Goal: Information Seeking & Learning: Compare options

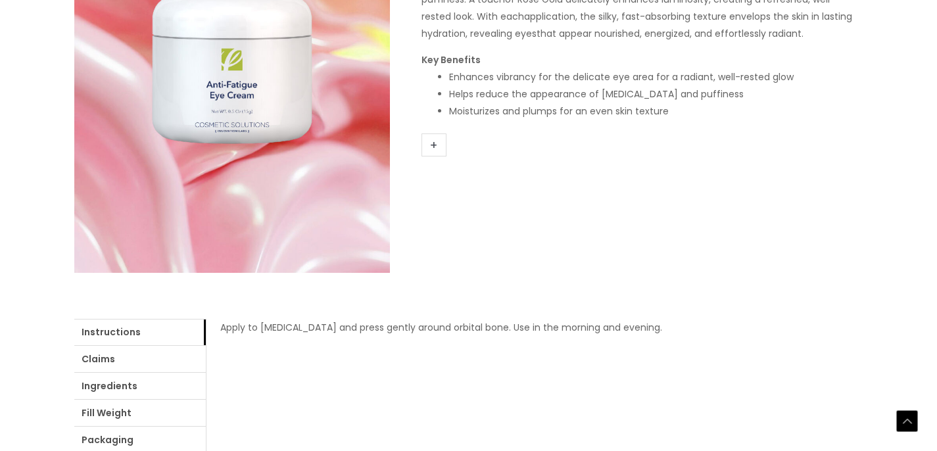
scroll to position [295, 0]
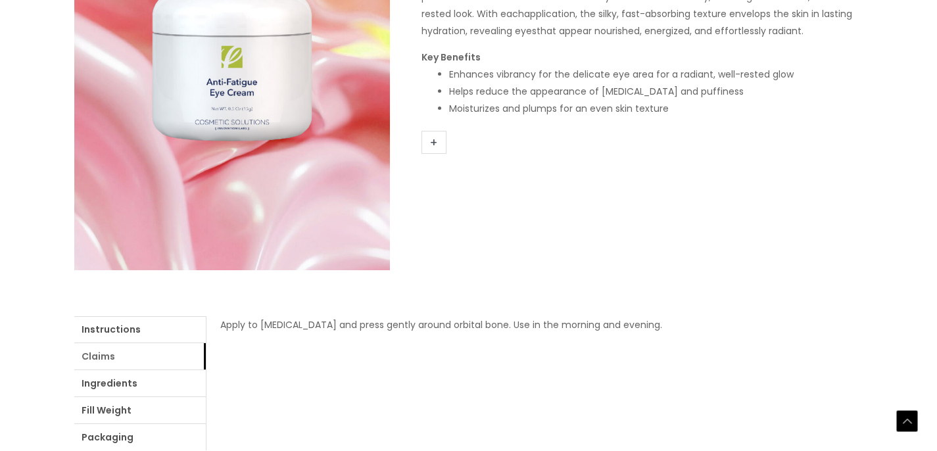
click at [136, 360] on link "Claims" at bounding box center [140, 356] width 132 height 26
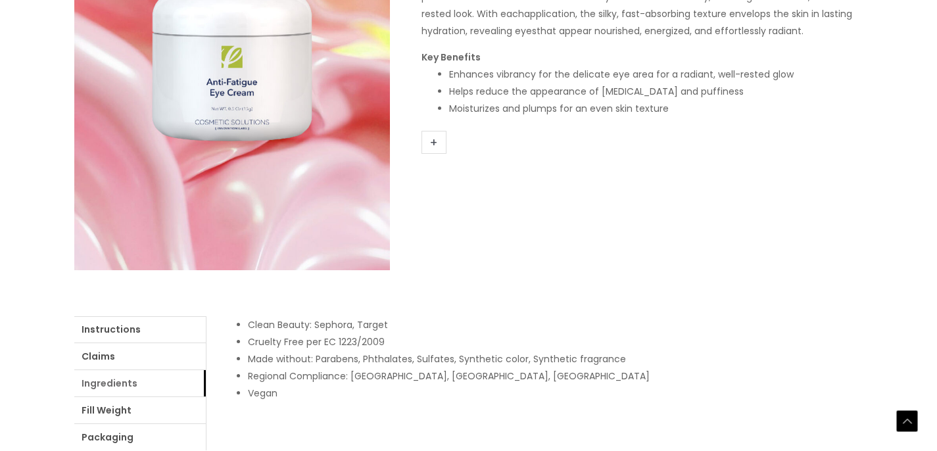
click at [115, 386] on link "Ingredients" at bounding box center [140, 383] width 132 height 26
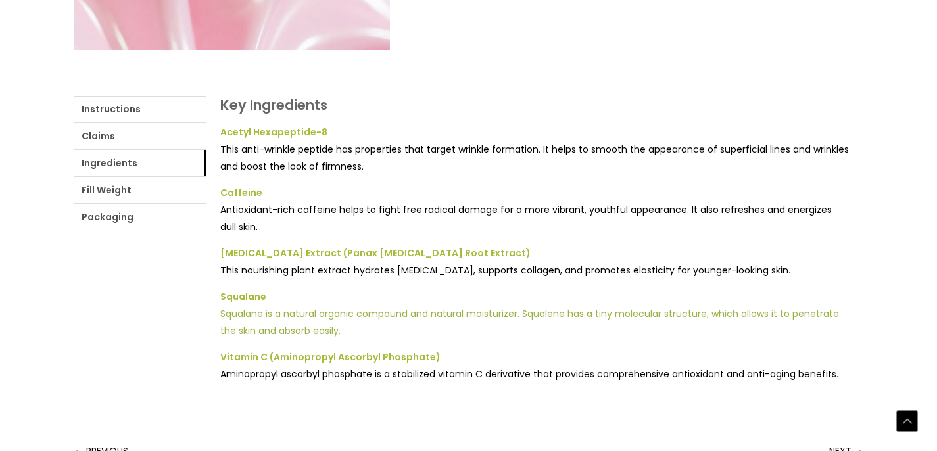
scroll to position [516, 0]
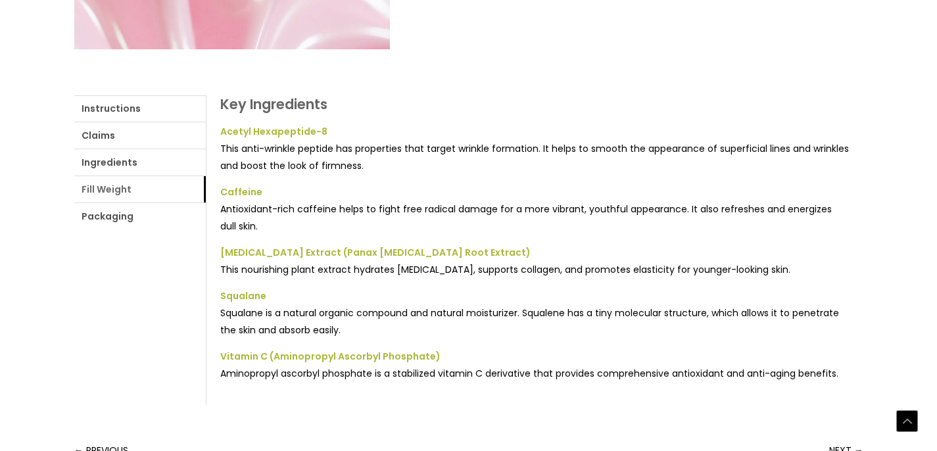
click at [112, 191] on link "Fill Weight" at bounding box center [140, 189] width 132 height 26
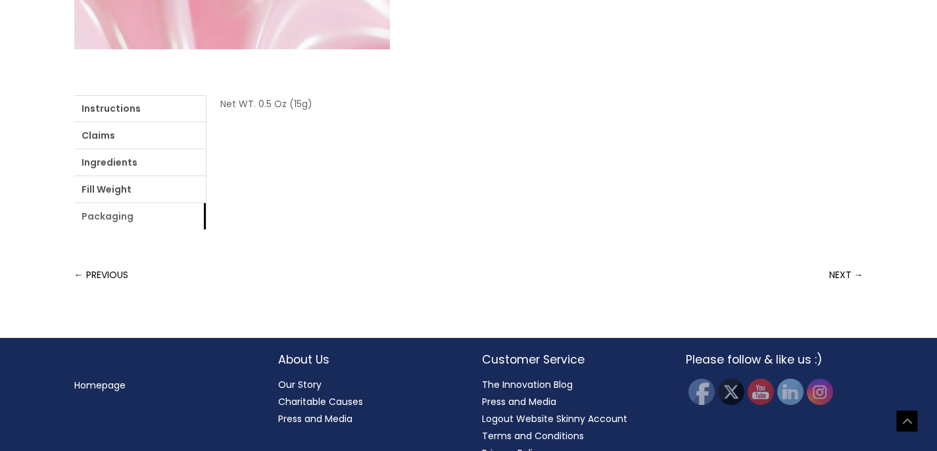
click at [116, 219] on link "Packaging" at bounding box center [140, 216] width 132 height 26
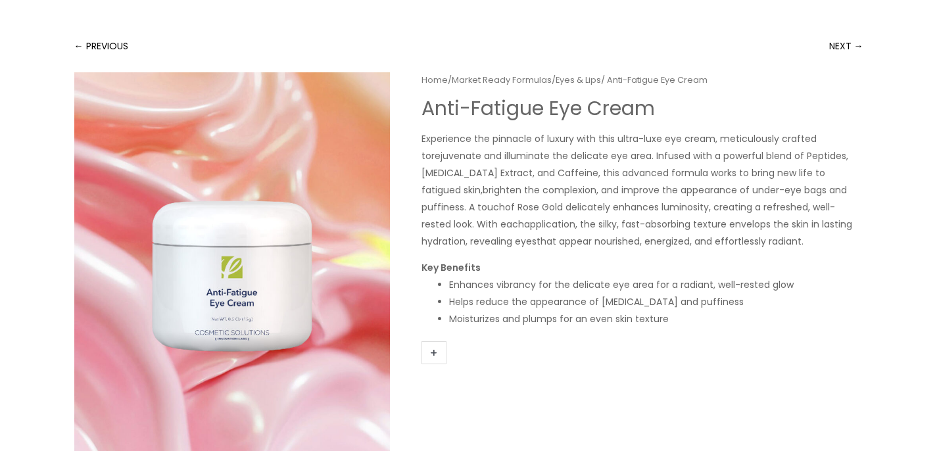
scroll to position [0, 0]
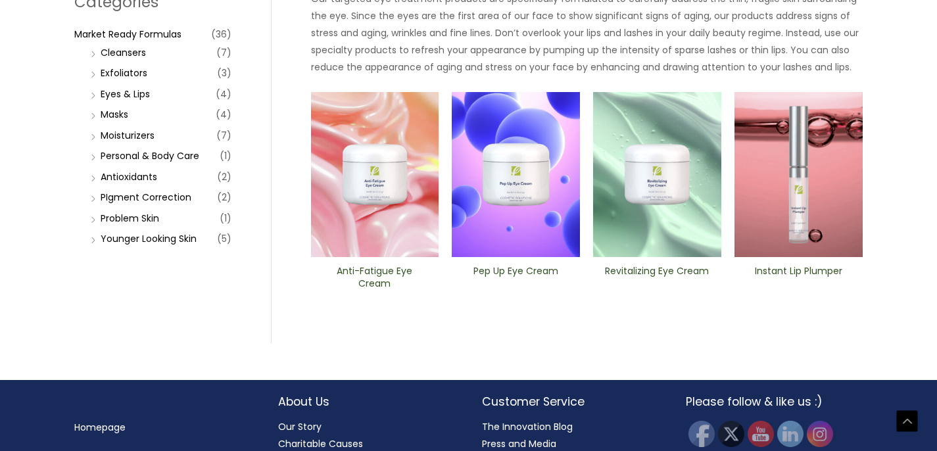
click at [515, 159] on img at bounding box center [516, 175] width 128 height 166
click at [659, 164] on img at bounding box center [657, 175] width 128 height 166
click at [802, 162] on img at bounding box center [799, 175] width 128 height 166
click at [113, 116] on link "Masks" at bounding box center [115, 114] width 28 height 13
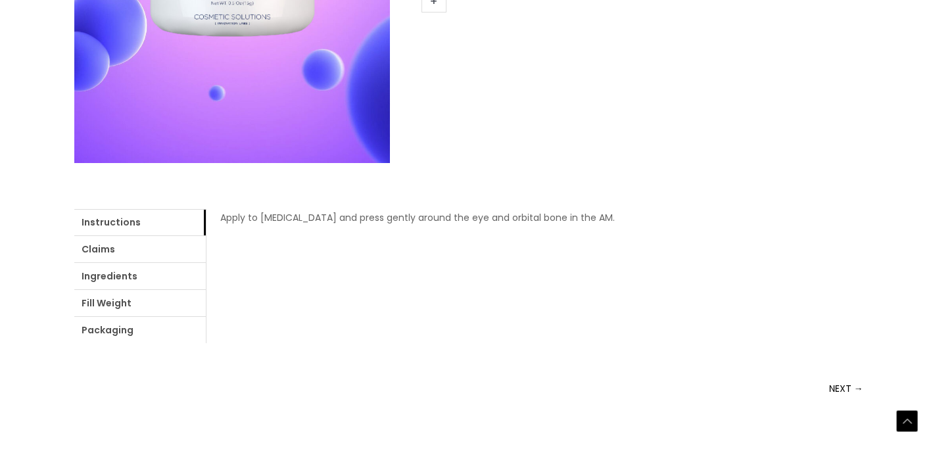
scroll to position [436, 0]
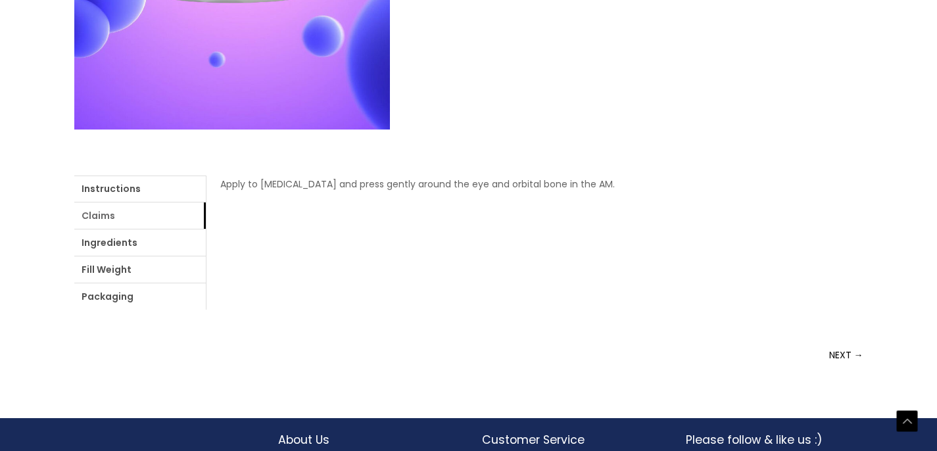
click at [107, 218] on link "Claims" at bounding box center [140, 216] width 132 height 26
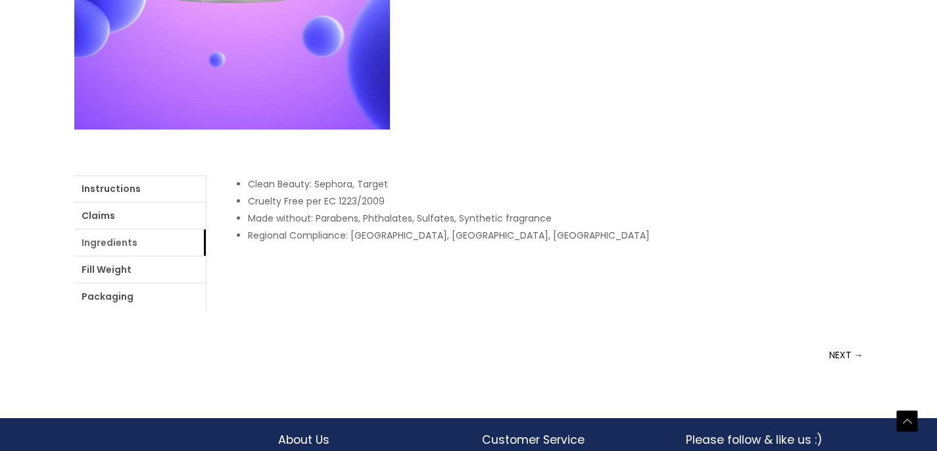
click at [119, 244] on link "Ingredients" at bounding box center [140, 243] width 132 height 26
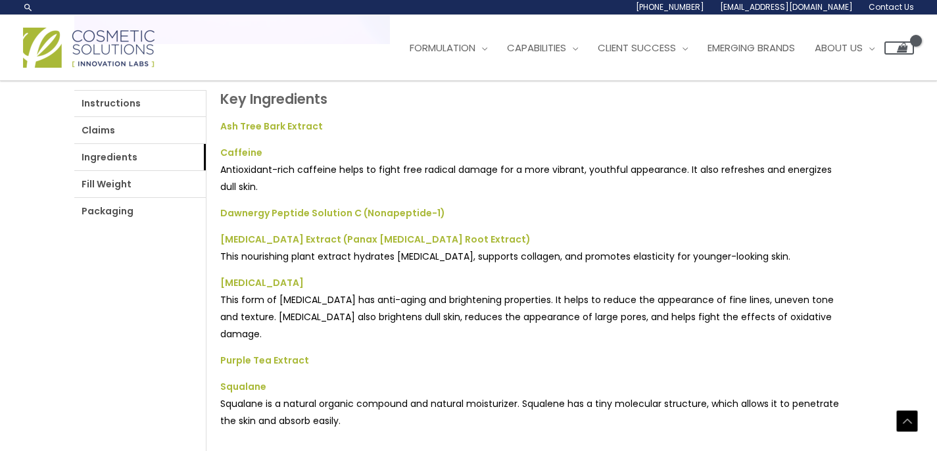
scroll to position [521, 0]
click at [120, 185] on link "Fill Weight" at bounding box center [140, 185] width 132 height 26
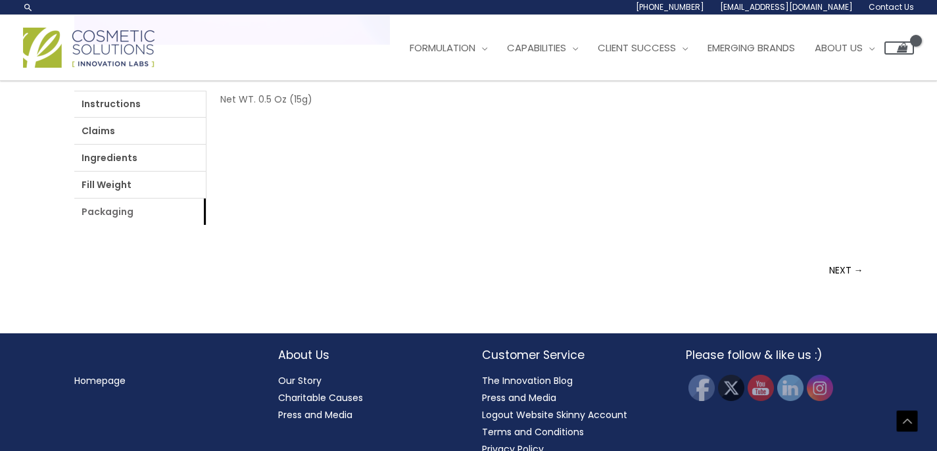
click at [111, 212] on link "Packaging" at bounding box center [140, 212] width 132 height 26
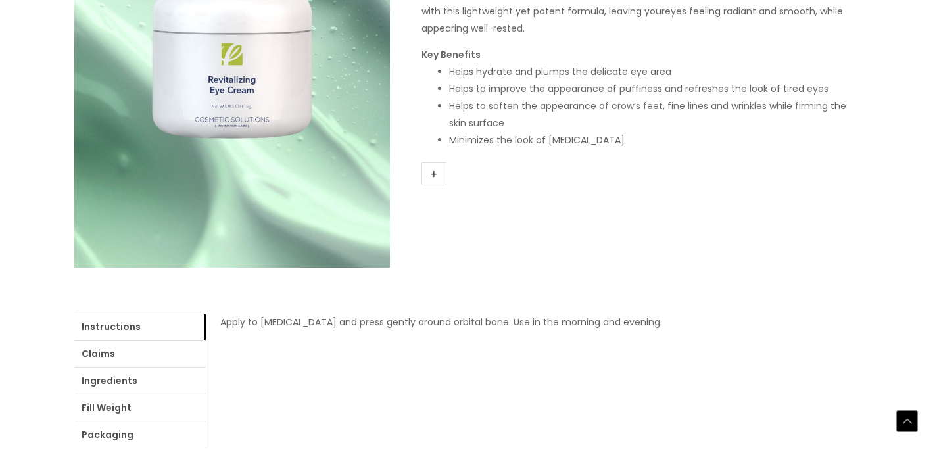
scroll to position [301, 0]
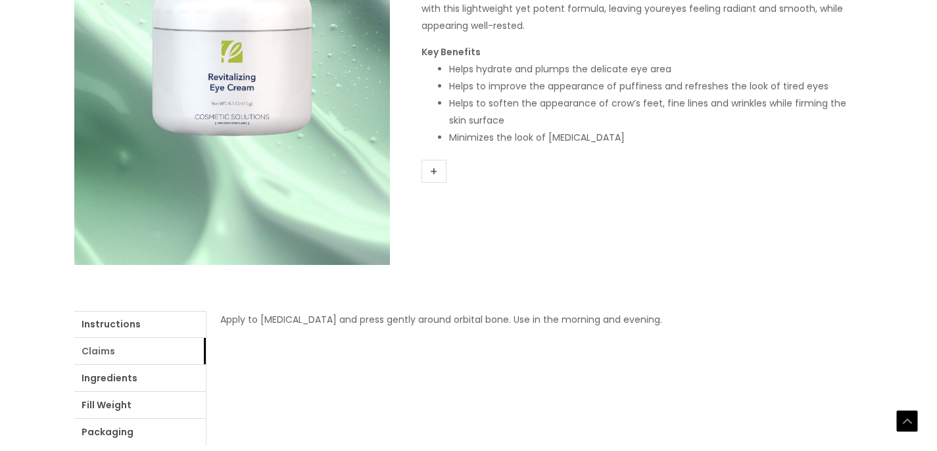
click at [104, 349] on link "Claims" at bounding box center [140, 351] width 132 height 26
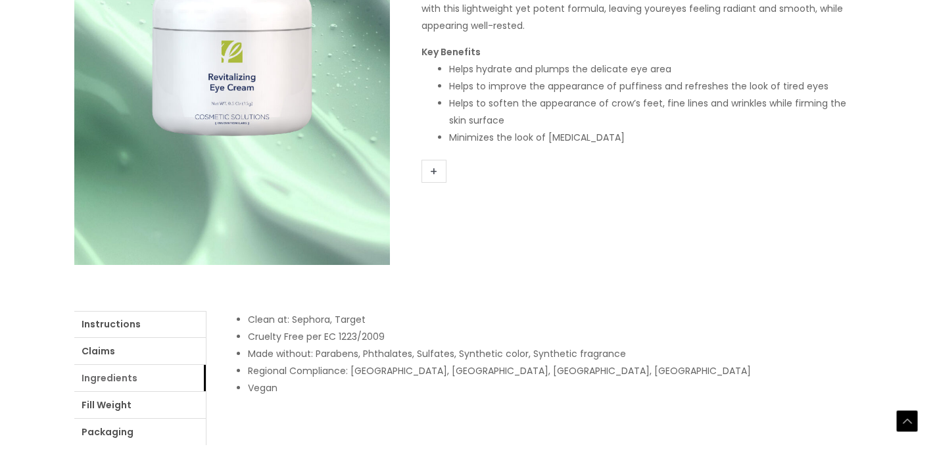
click at [104, 377] on link "Ingredients" at bounding box center [140, 378] width 132 height 26
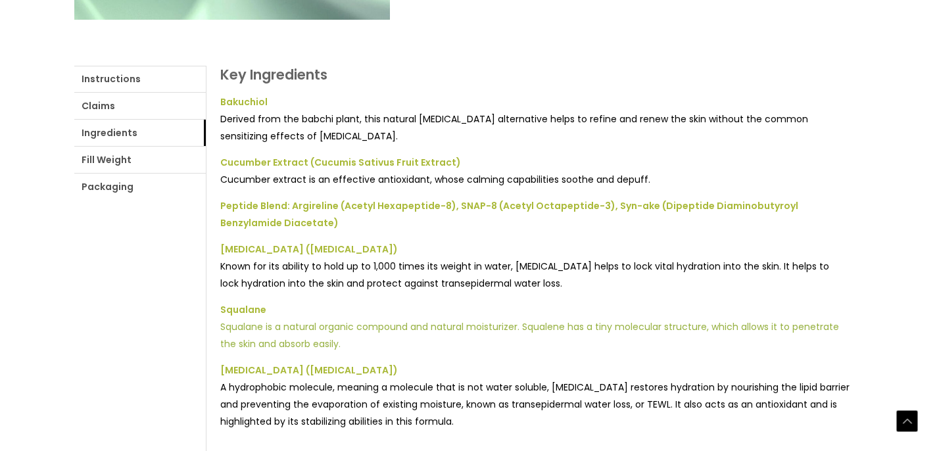
scroll to position [578, 0]
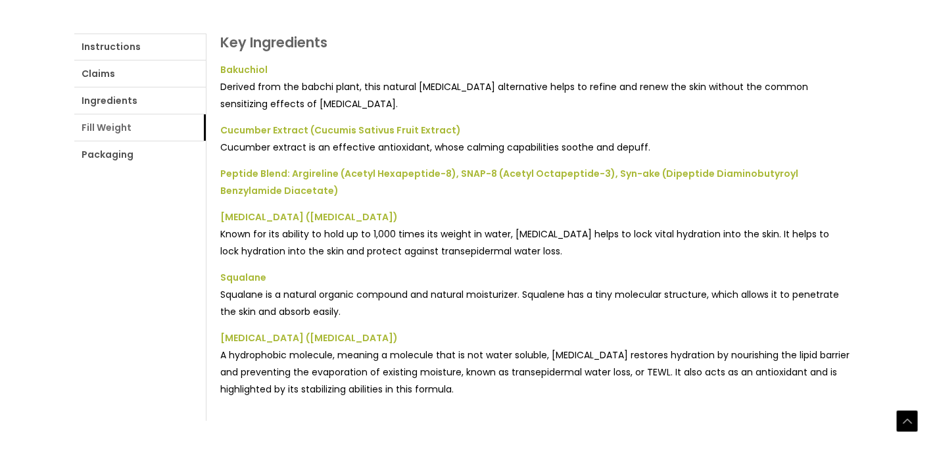
click at [118, 132] on link "Fill Weight" at bounding box center [140, 127] width 132 height 26
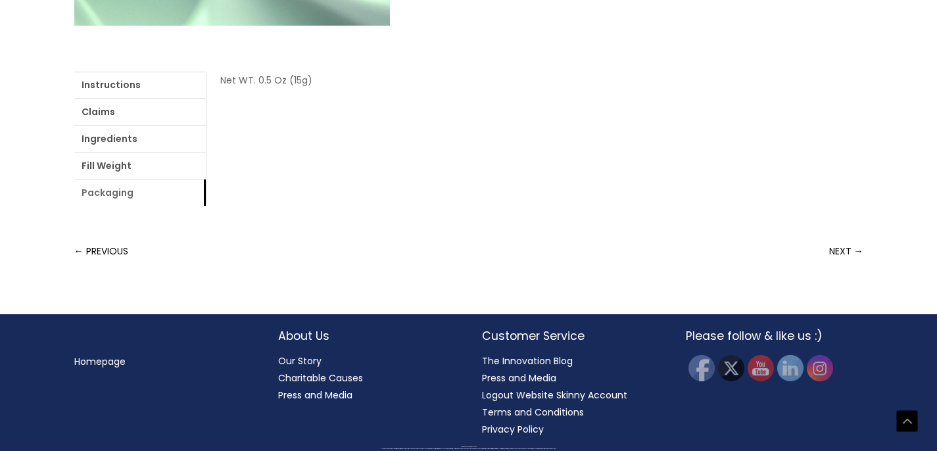
click at [106, 193] on link "Packaging" at bounding box center [140, 193] width 132 height 26
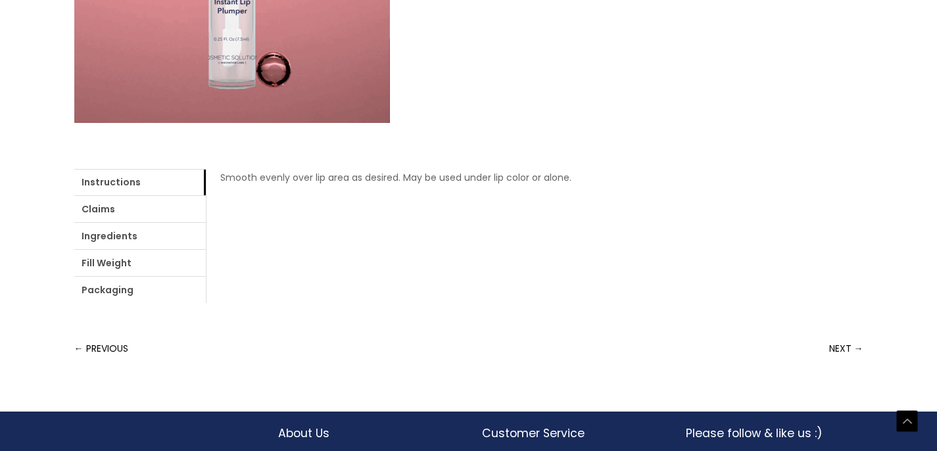
scroll to position [443, 0]
click at [136, 209] on link "Claims" at bounding box center [140, 208] width 132 height 26
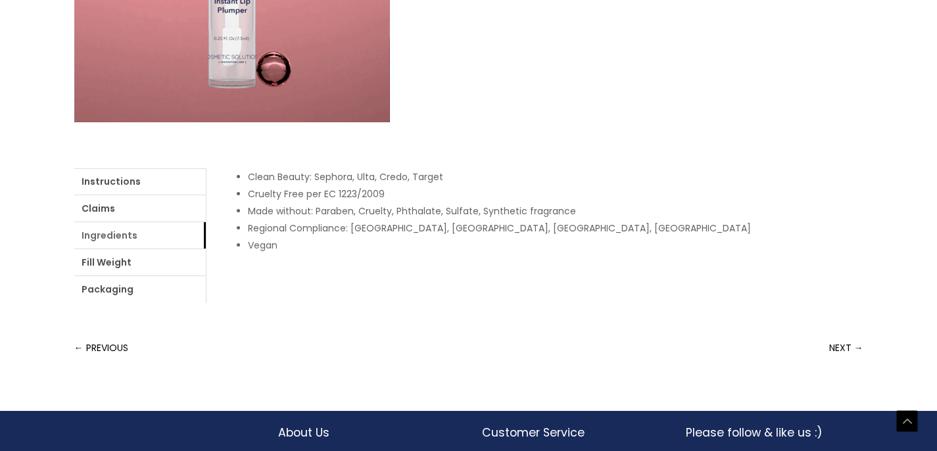
click at [105, 237] on link "Ingredients" at bounding box center [140, 235] width 132 height 26
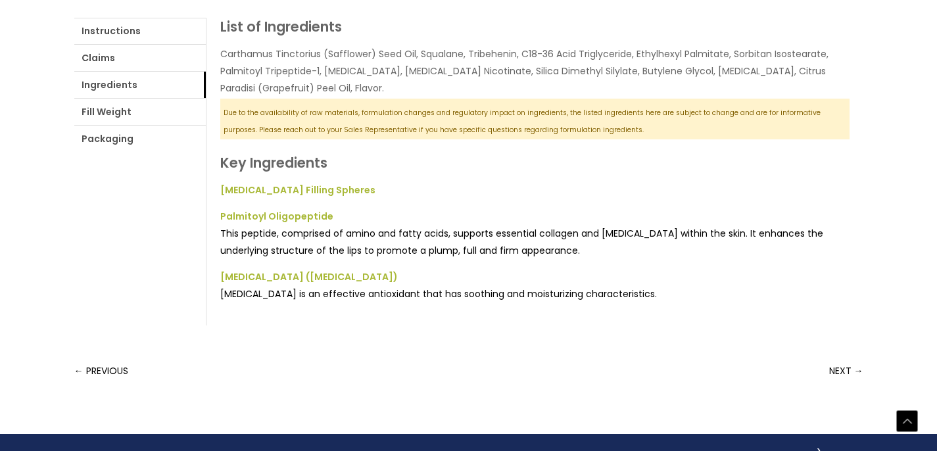
scroll to position [598, 0]
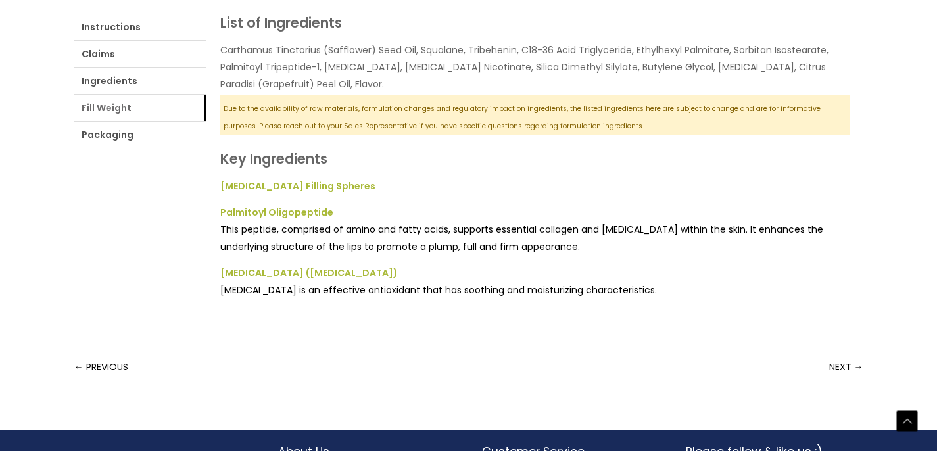
click at [115, 114] on link "Fill Weight" at bounding box center [140, 108] width 132 height 26
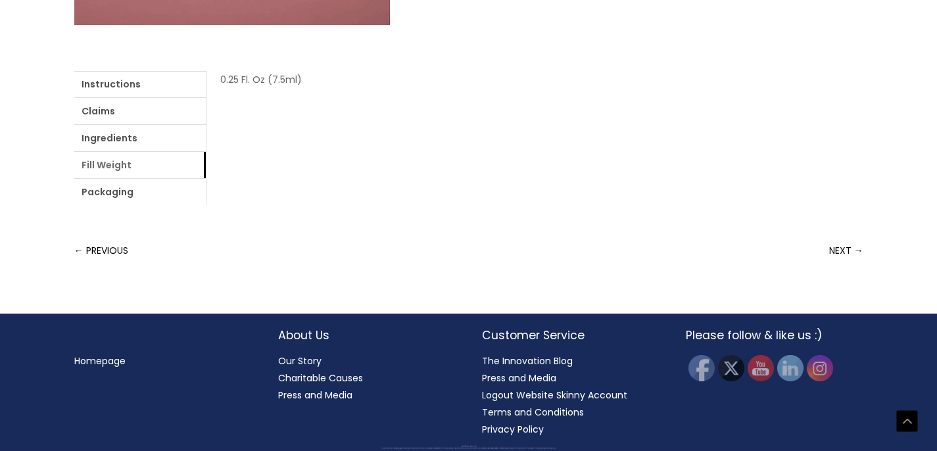
scroll to position [541, 0]
click at [122, 193] on link "Packaging" at bounding box center [140, 192] width 132 height 26
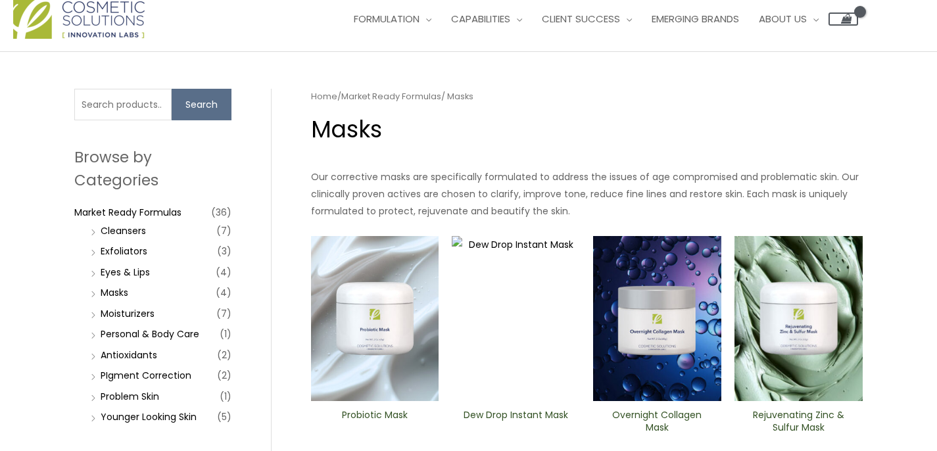
scroll to position [45, 0]
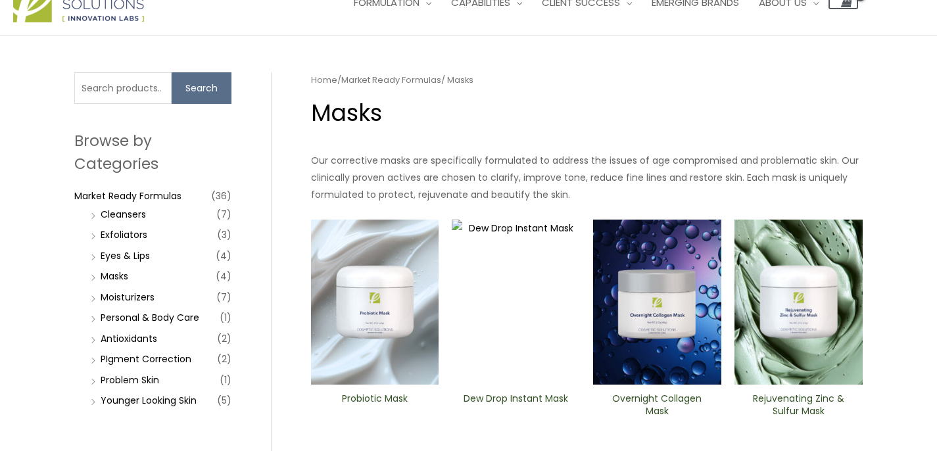
click at [382, 298] on img at bounding box center [375, 303] width 128 height 166
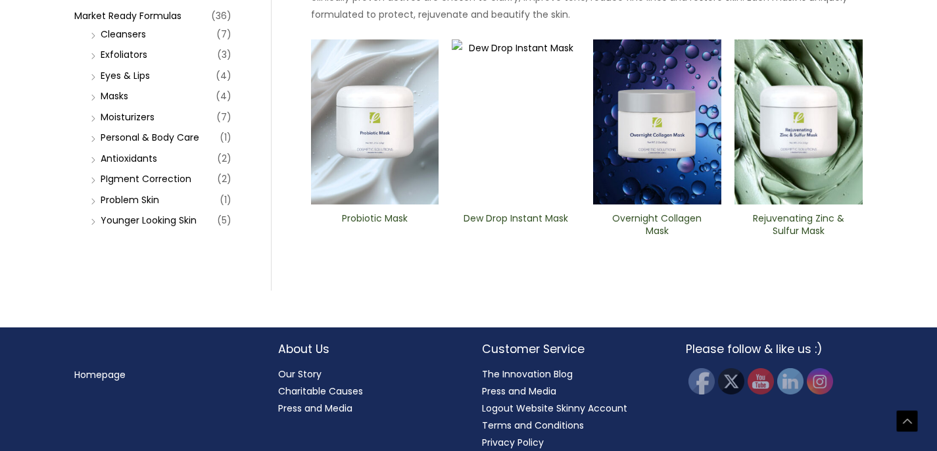
scroll to position [239, 0]
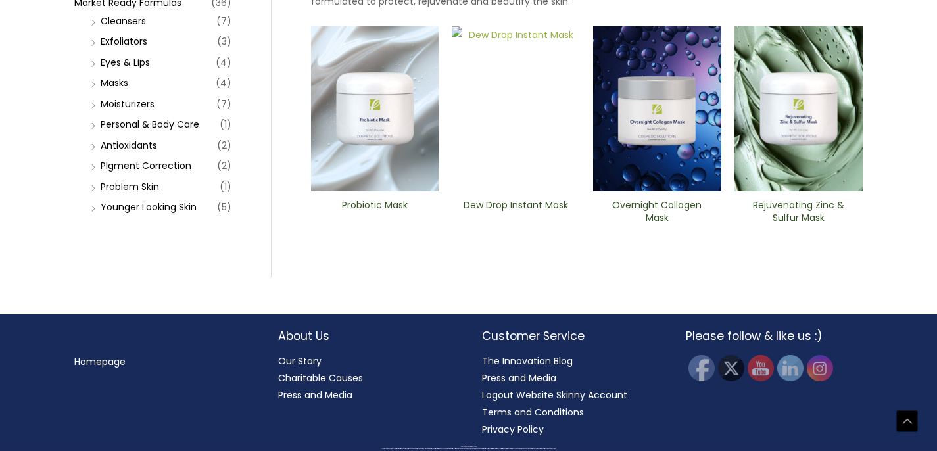
click at [523, 103] on img at bounding box center [516, 109] width 128 height 166
click at [650, 117] on img at bounding box center [657, 109] width 128 height 166
click at [503, 105] on img at bounding box center [516, 109] width 128 height 166
click at [650, 104] on img at bounding box center [657, 109] width 128 height 166
click at [365, 123] on img at bounding box center [375, 109] width 128 height 166
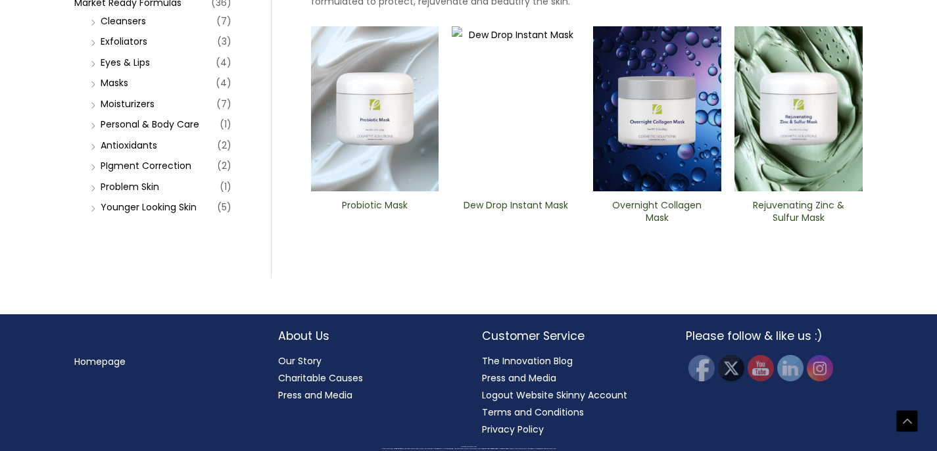
click at [809, 116] on img at bounding box center [799, 109] width 128 height 166
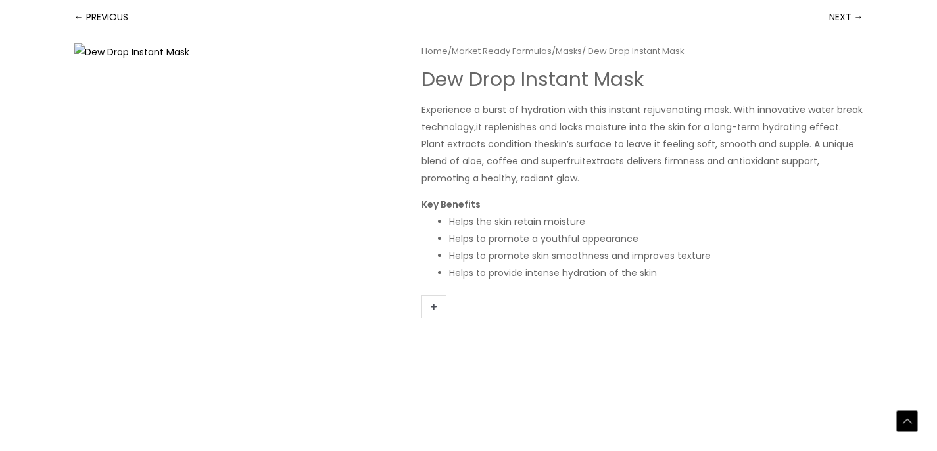
scroll to position [307, 0]
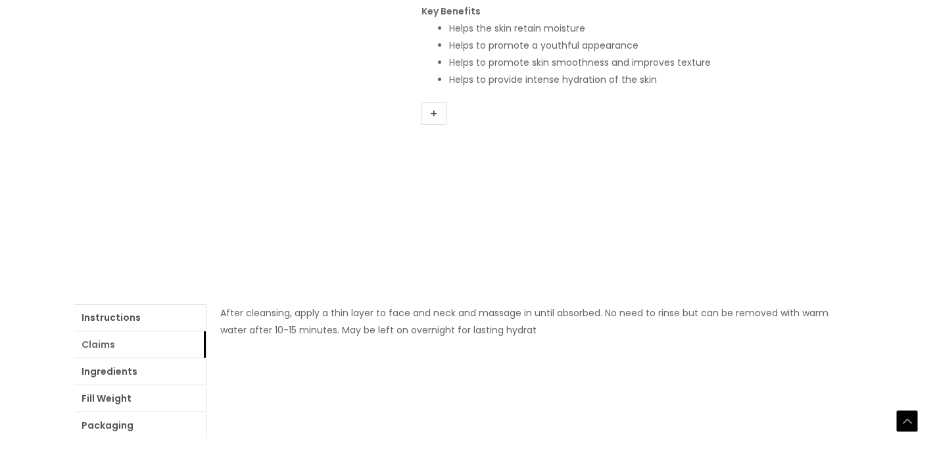
click at [95, 345] on link "Claims" at bounding box center [140, 345] width 132 height 26
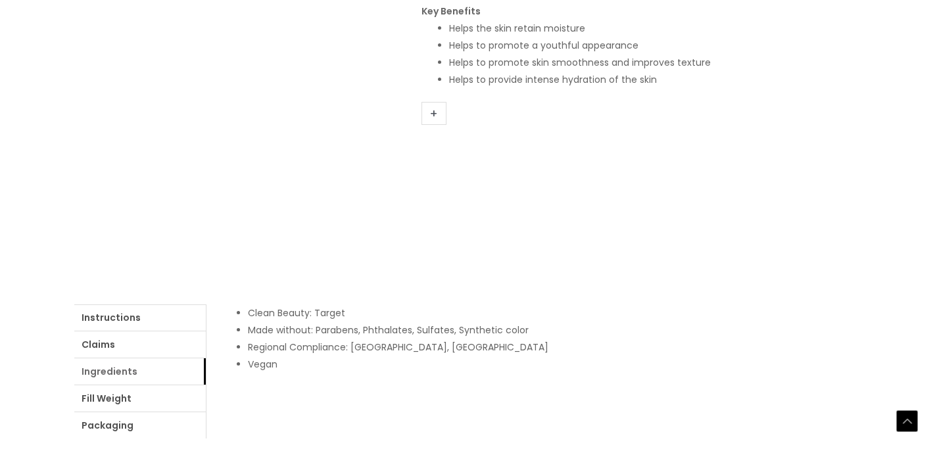
click at [110, 375] on link "Ingredients" at bounding box center [140, 372] width 132 height 26
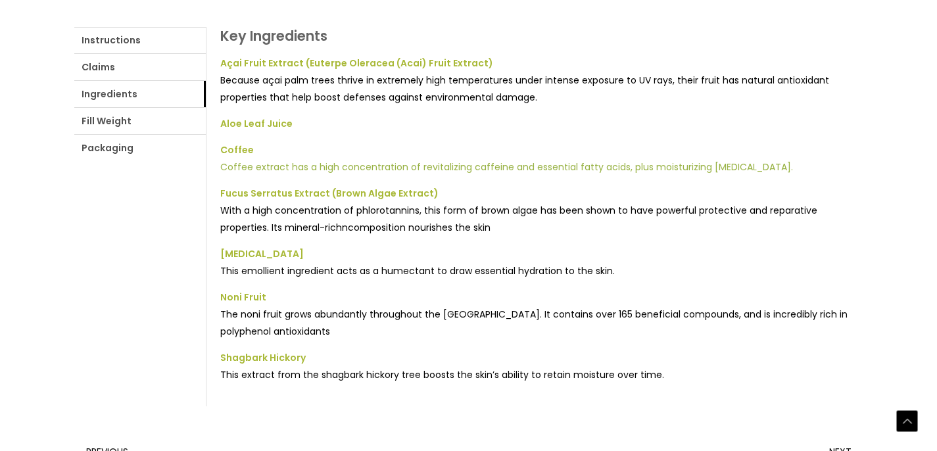
scroll to position [601, 0]
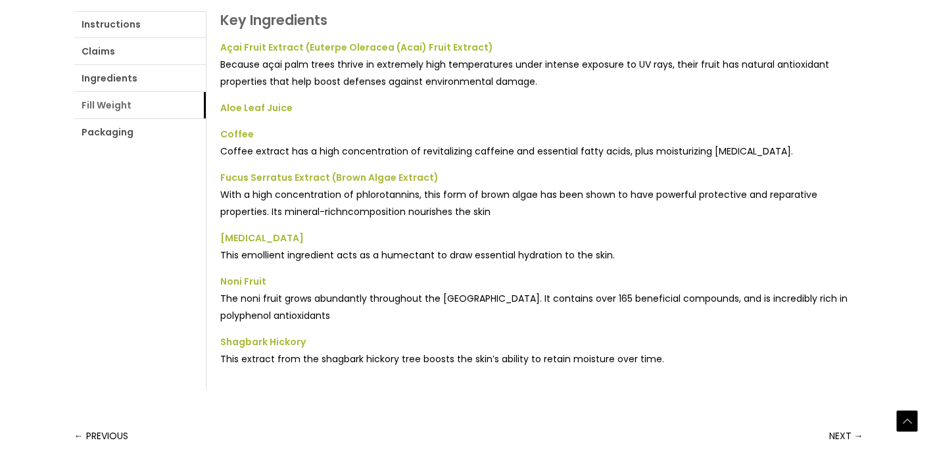
click at [114, 111] on link "Fill Weight" at bounding box center [140, 105] width 132 height 26
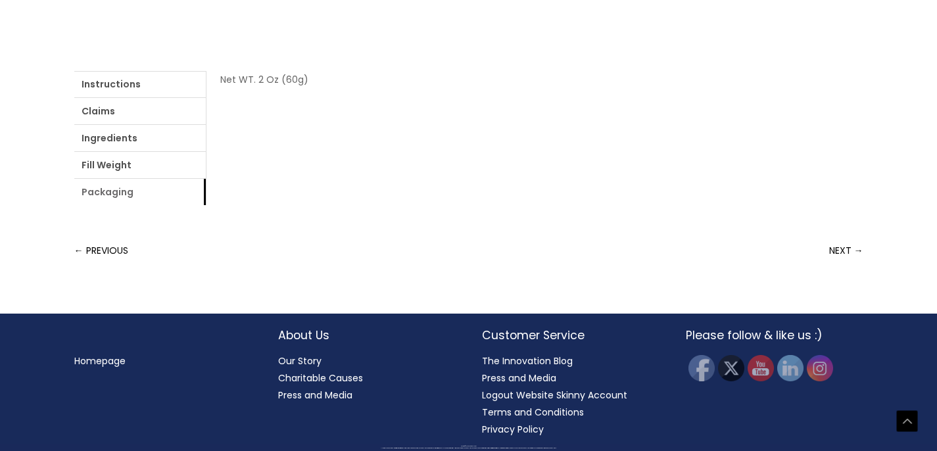
click at [119, 193] on link "Packaging" at bounding box center [140, 192] width 132 height 26
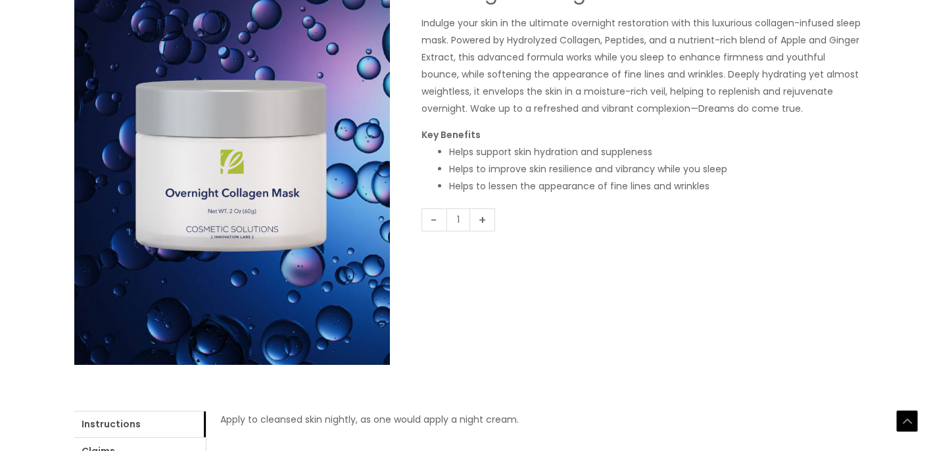
scroll to position [420, 0]
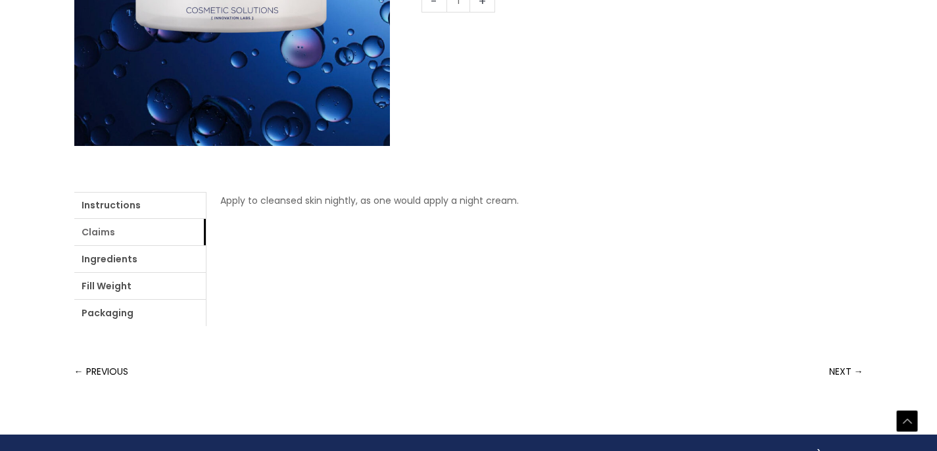
click at [101, 237] on link "Claims" at bounding box center [140, 232] width 132 height 26
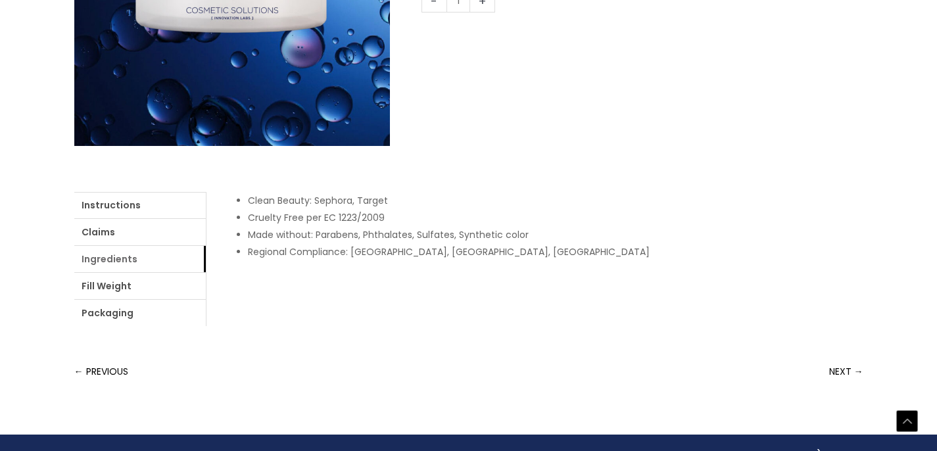
click at [107, 262] on link "Ingredients" at bounding box center [140, 259] width 132 height 26
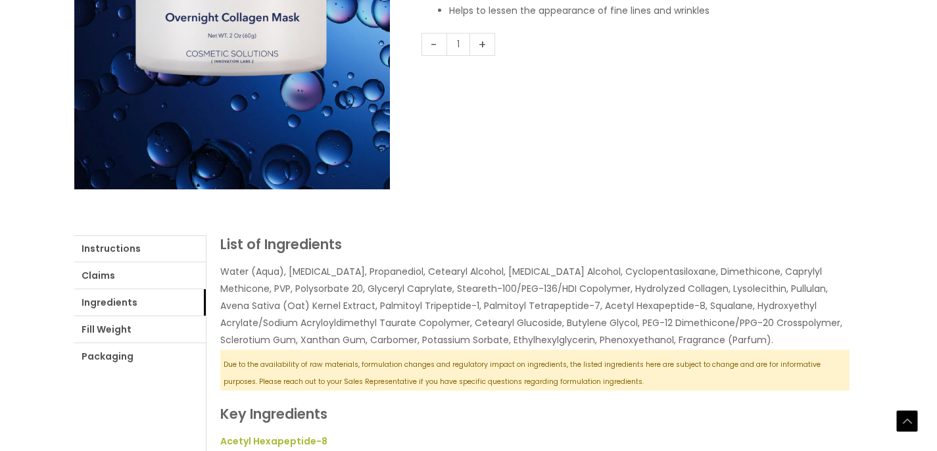
scroll to position [409, 0]
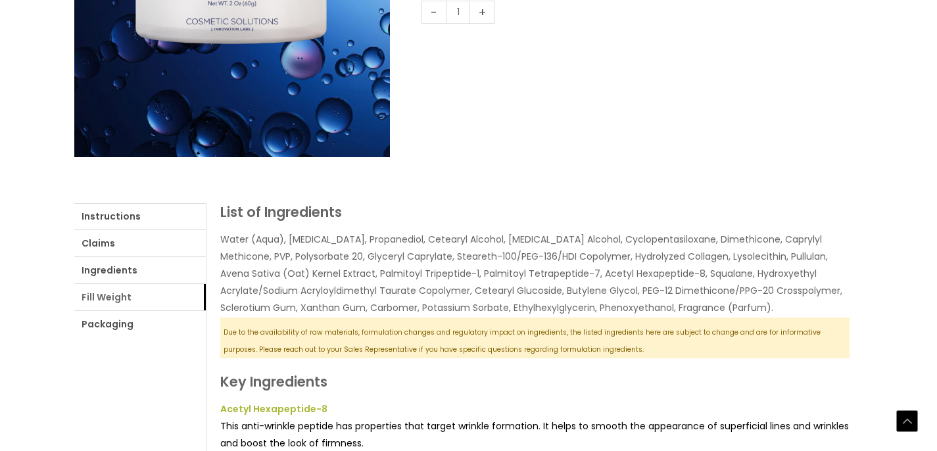
click at [113, 301] on link "Fill Weight" at bounding box center [140, 297] width 132 height 26
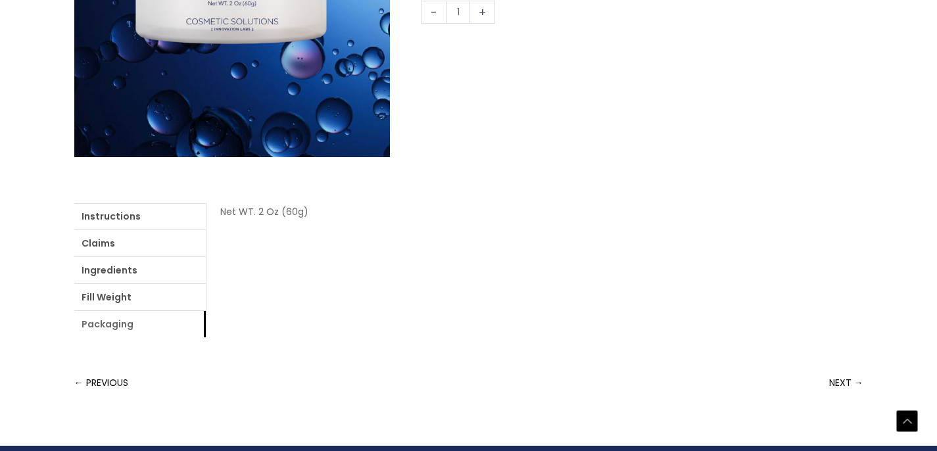
click at [120, 324] on link "Packaging" at bounding box center [140, 324] width 132 height 26
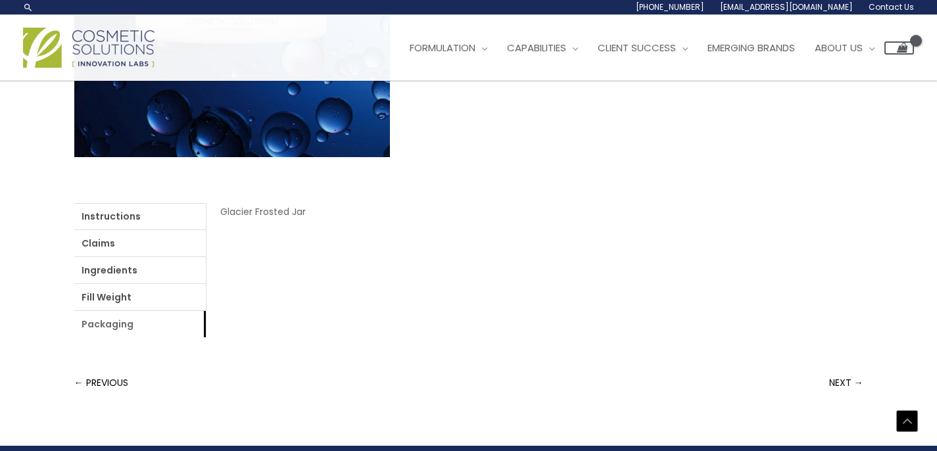
scroll to position [0, 0]
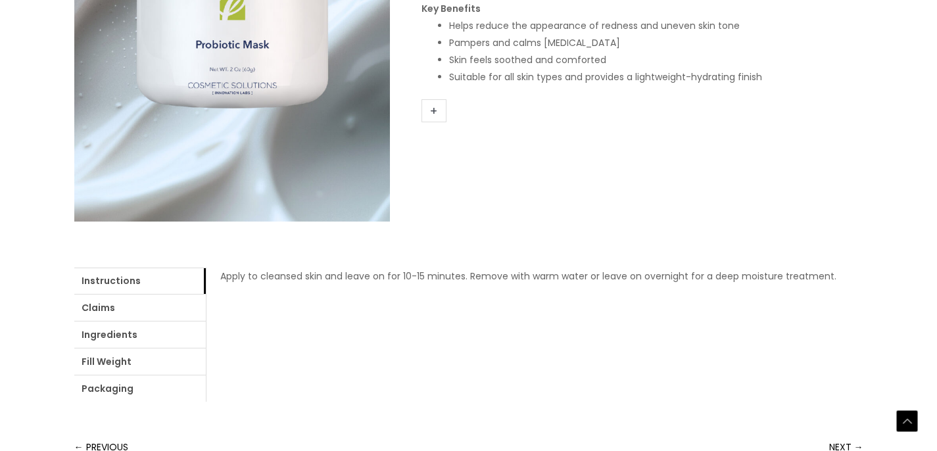
scroll to position [353, 0]
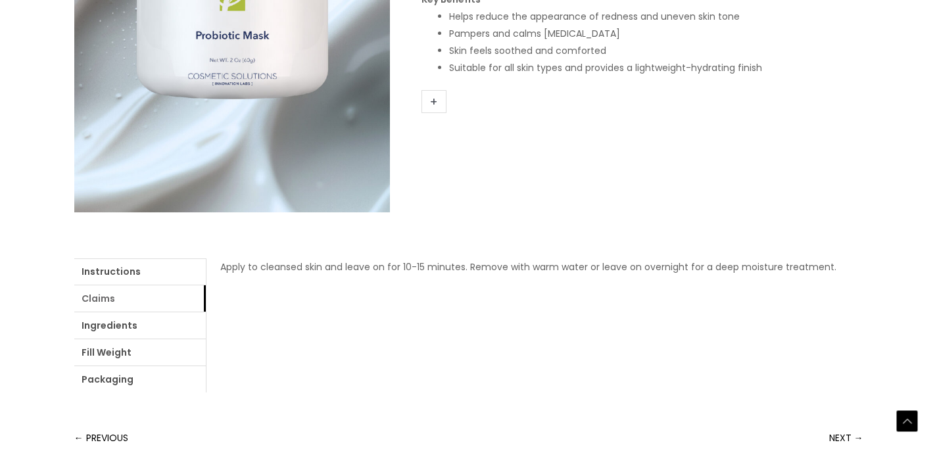
click at [103, 297] on link "Claims" at bounding box center [140, 299] width 132 height 26
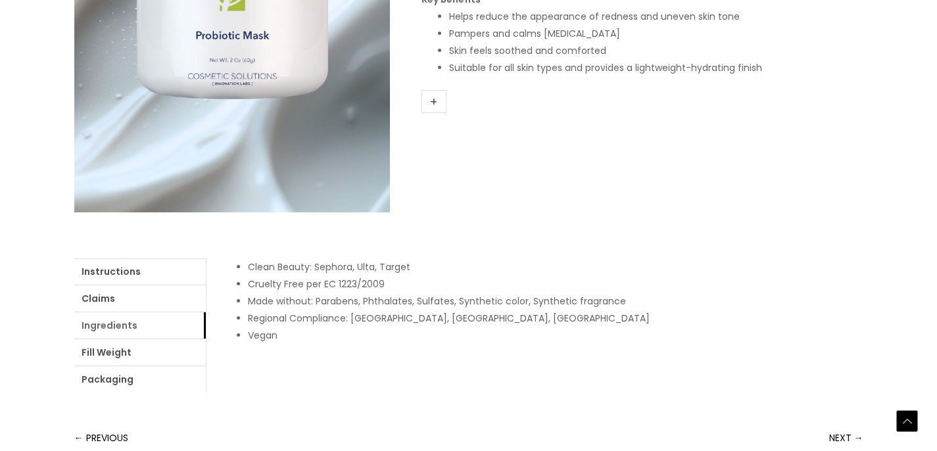
click at [122, 325] on link "Ingredients" at bounding box center [140, 325] width 132 height 26
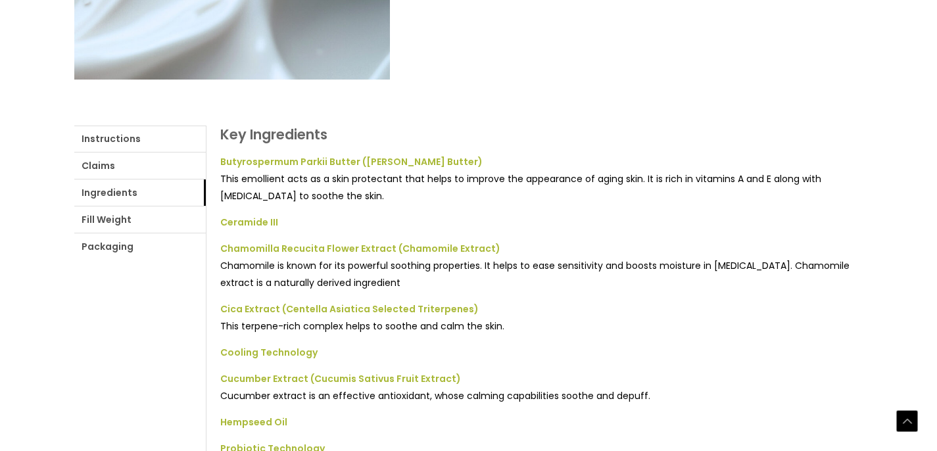
scroll to position [611, 0]
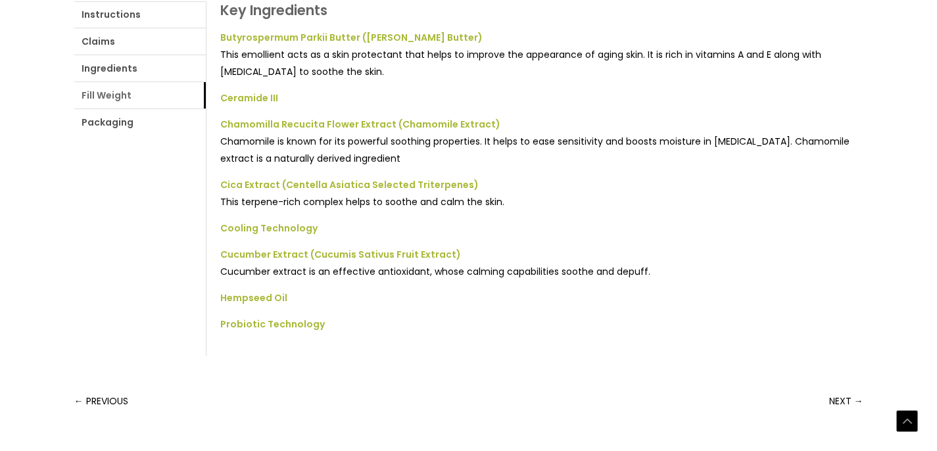
click at [111, 99] on link "Fill Weight" at bounding box center [140, 95] width 132 height 26
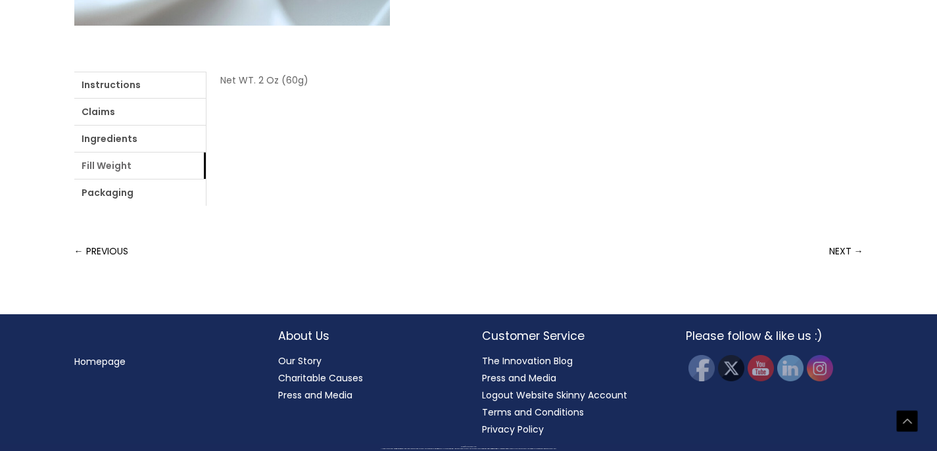
scroll to position [540, 0]
click at [113, 193] on link "Packaging" at bounding box center [140, 193] width 132 height 26
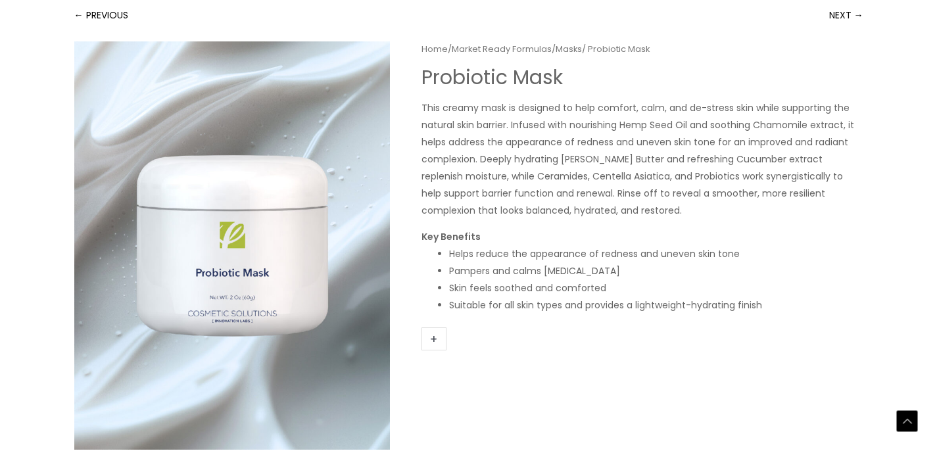
scroll to position [0, 0]
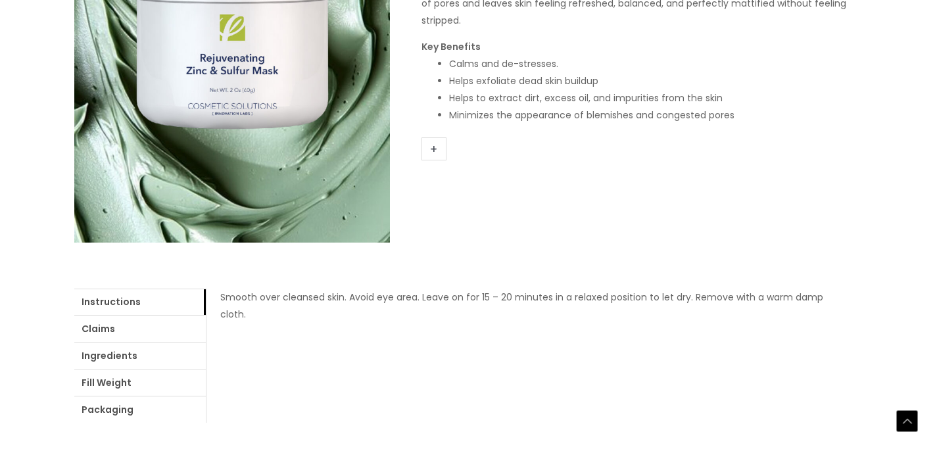
scroll to position [330, 0]
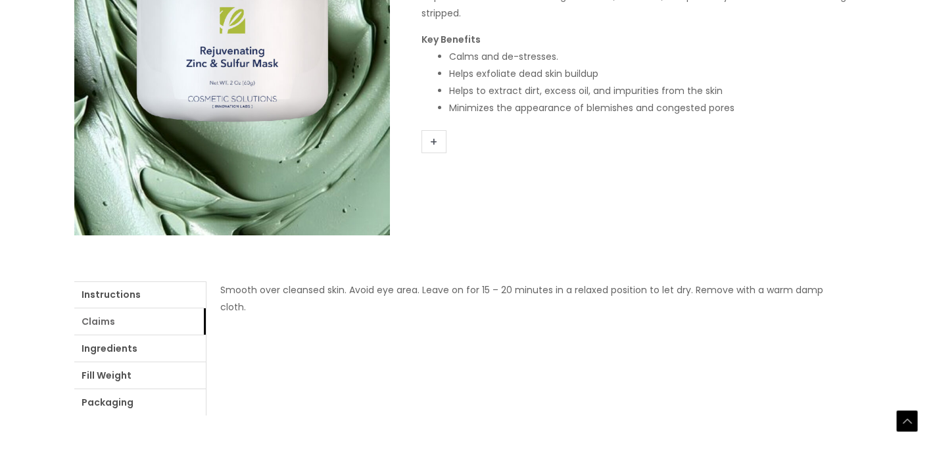
click at [104, 324] on link "Claims" at bounding box center [140, 322] width 132 height 26
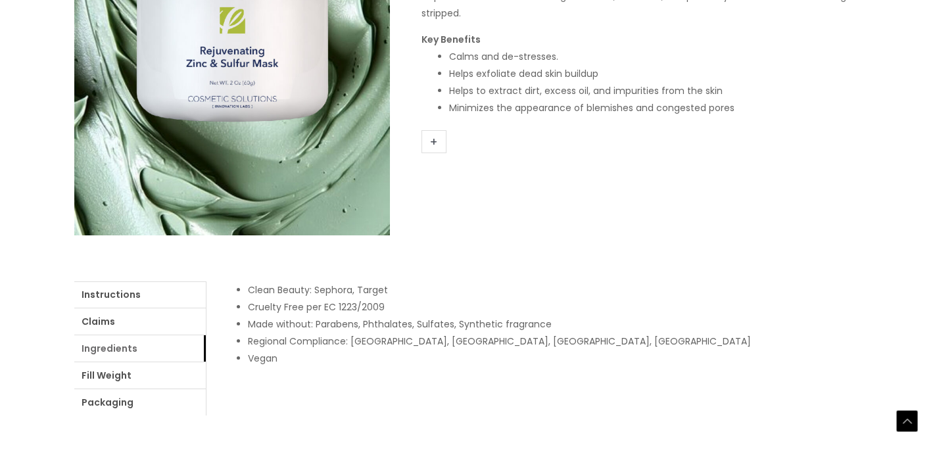
click at [120, 351] on link "Ingredients" at bounding box center [140, 349] width 132 height 26
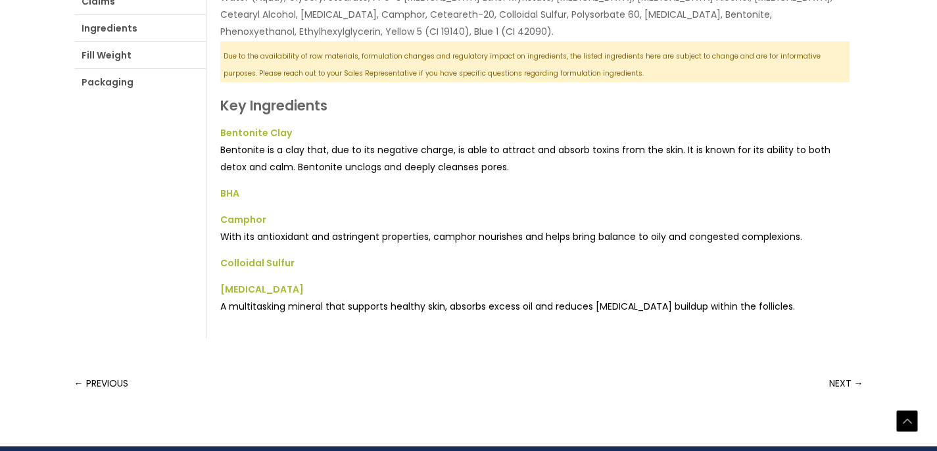
scroll to position [667, 0]
